Goal: Connect with others: Connect with others

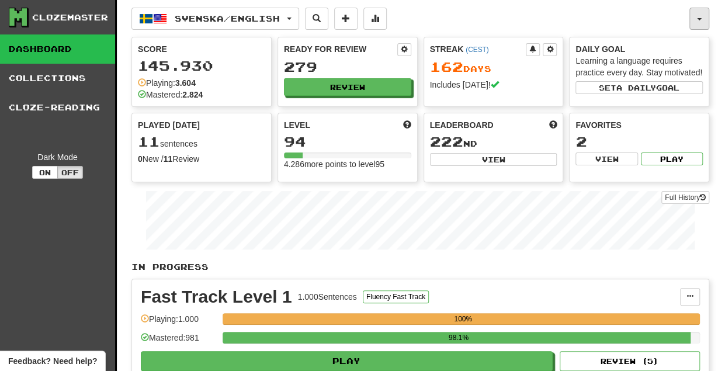
click at [699, 18] on button "button" at bounding box center [699, 19] width 20 height 22
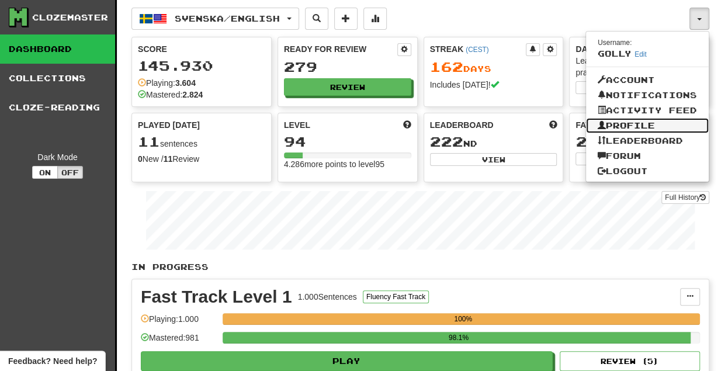
click at [657, 122] on link "Profile" at bounding box center [647, 125] width 123 height 15
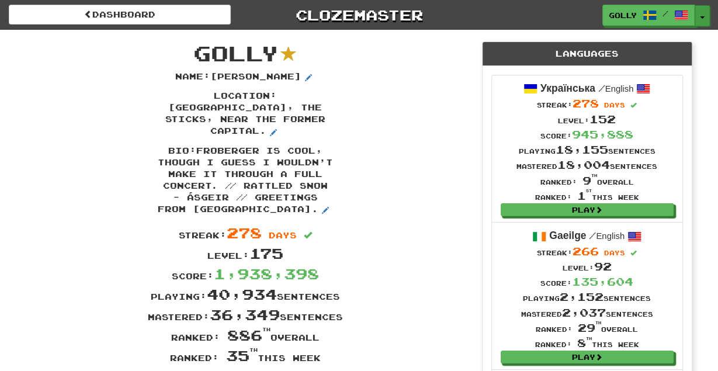
click at [703, 16] on button "Toggle Dropdown" at bounding box center [701, 15] width 15 height 21
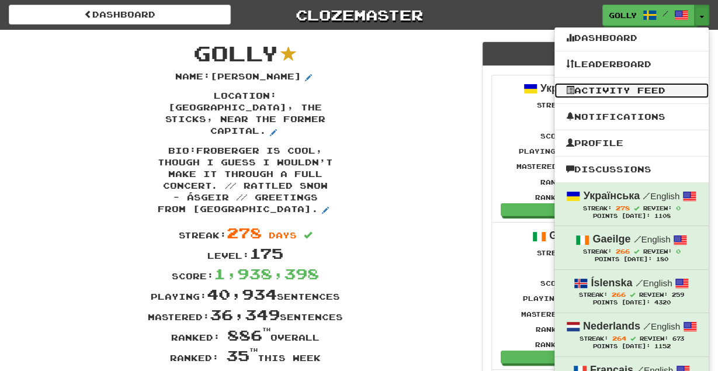
click at [621, 90] on link "Activity Feed" at bounding box center [631, 90] width 154 height 15
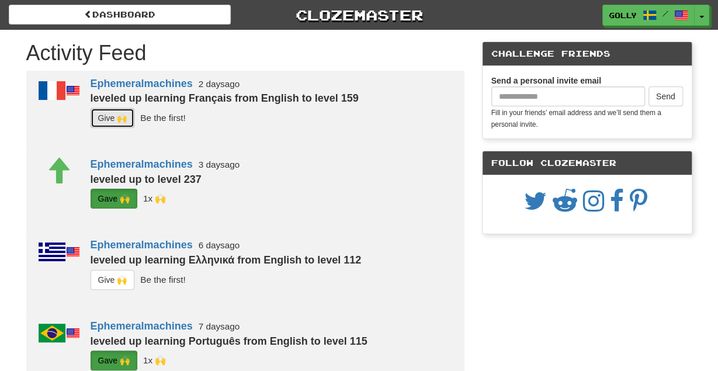
click at [114, 115] on button "G i ve 🙌" at bounding box center [113, 118] width 44 height 20
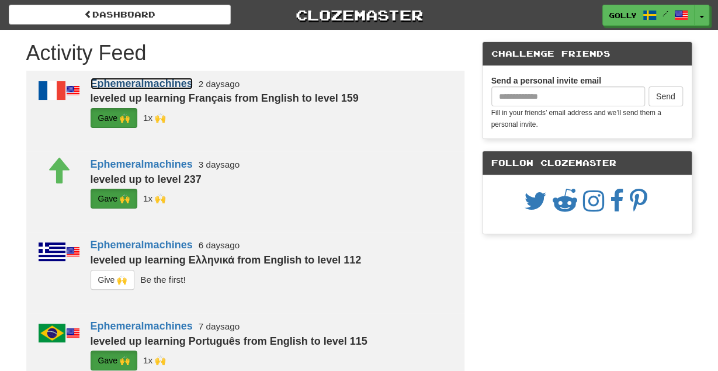
click at [152, 84] on link "Ephemeralmachines" at bounding box center [142, 84] width 102 height 12
